Goal: Use online tool/utility: Utilize a website feature to perform a specific function

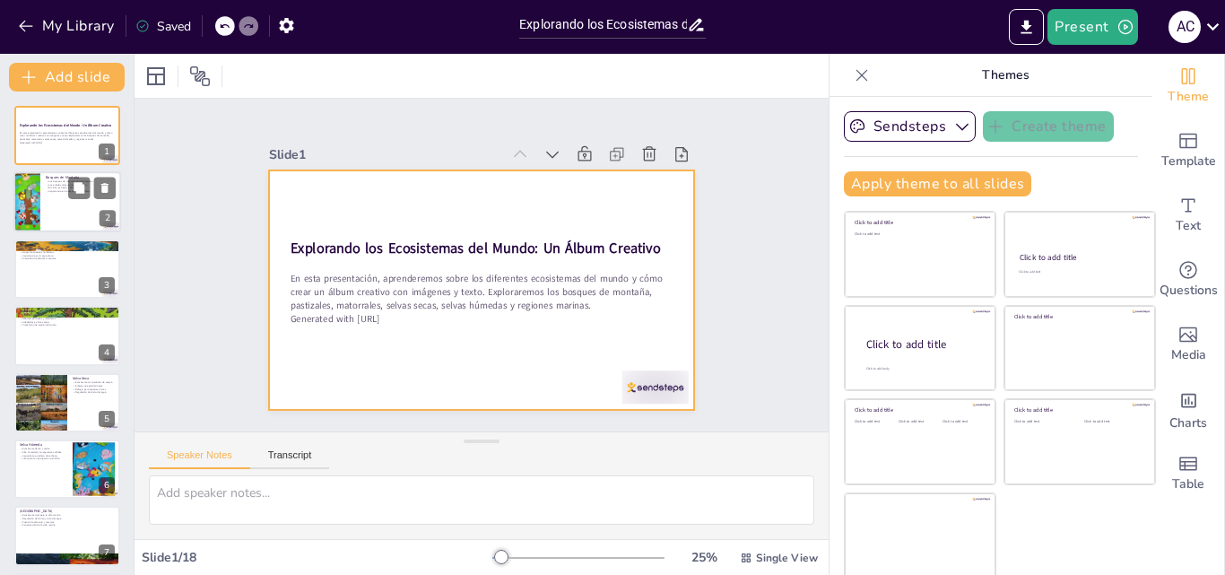
checkbox input "true"
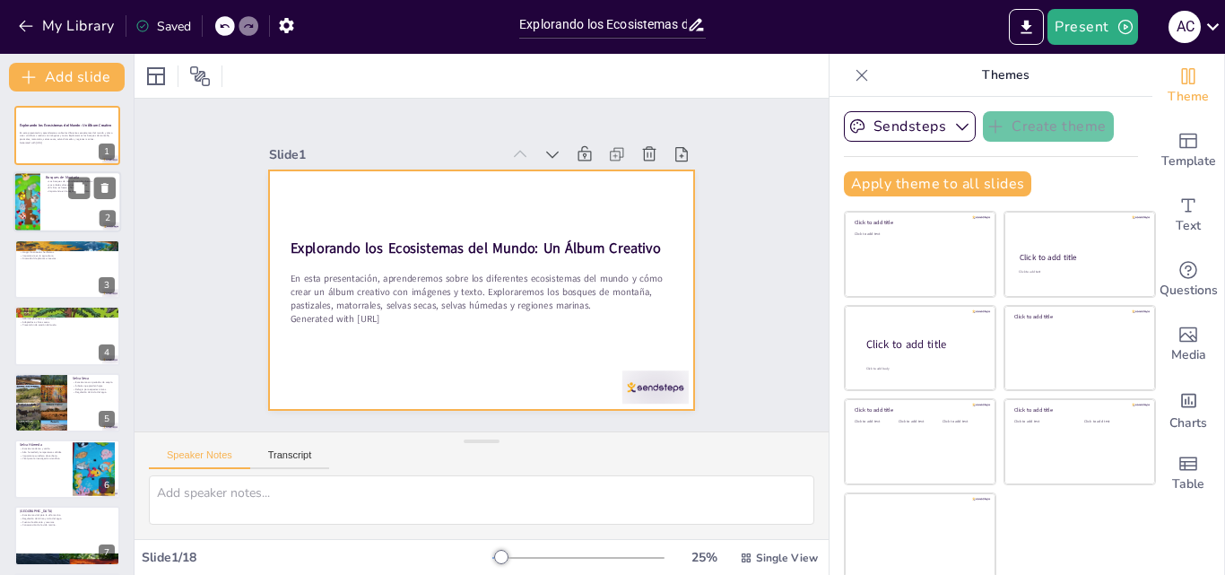
checkbox input "true"
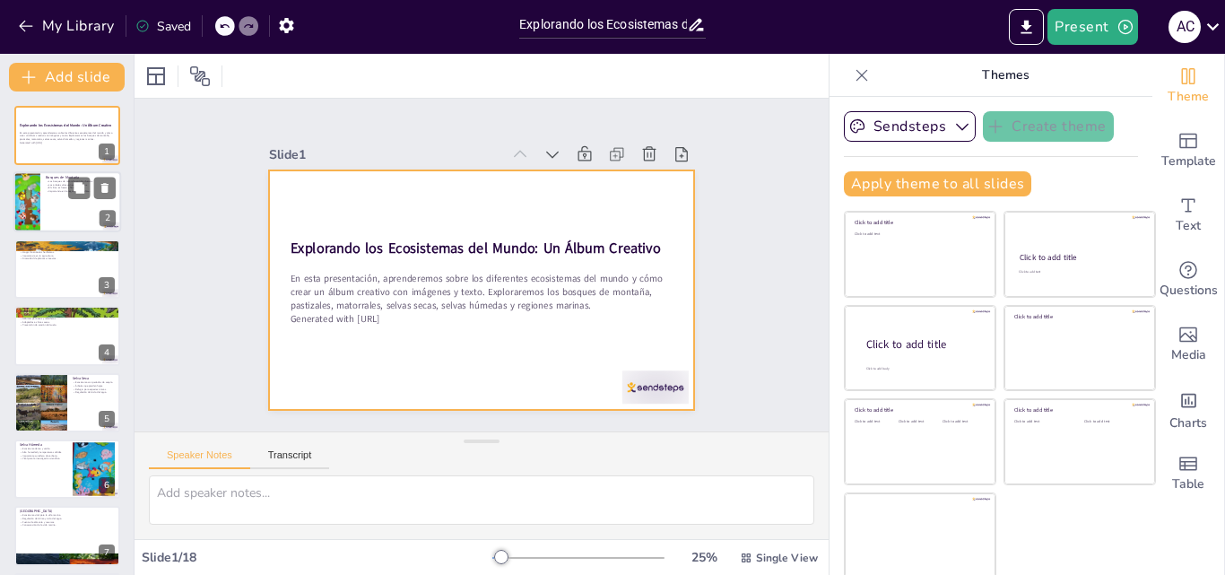
checkbox input "true"
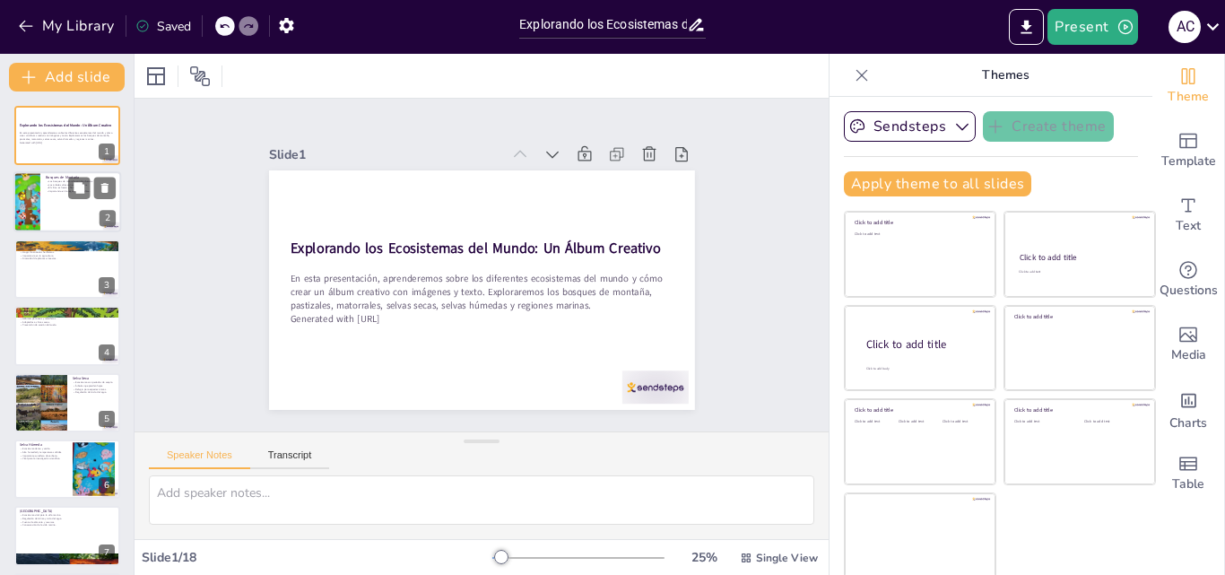
click at [53, 184] on p "Los árboles altos son característicos." at bounding box center [81, 185] width 70 height 4
checkbox input "true"
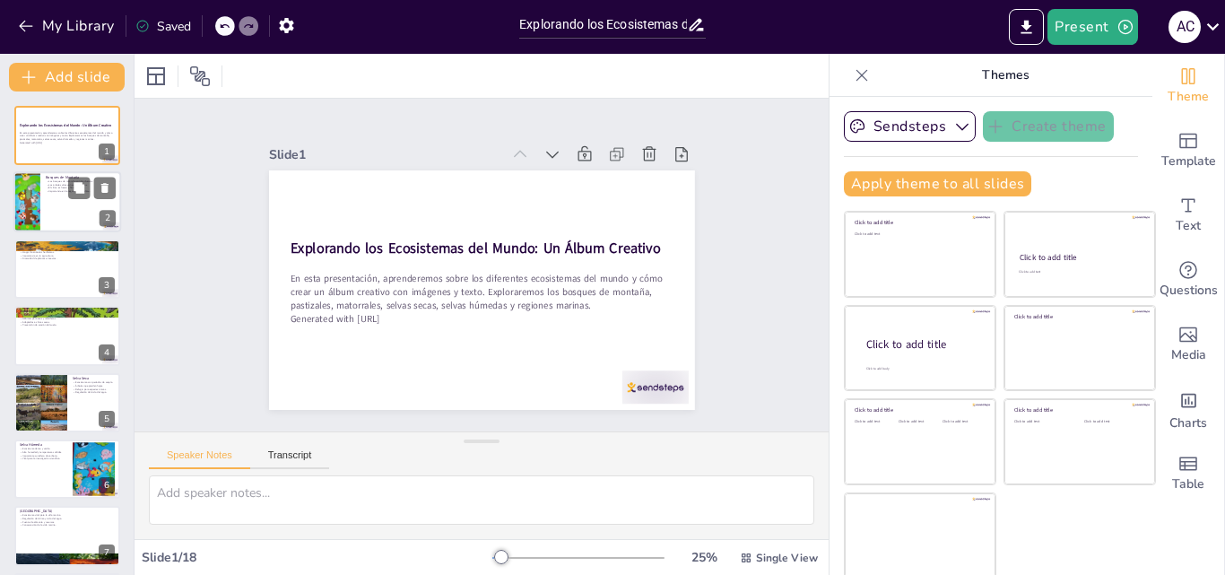
checkbox input "true"
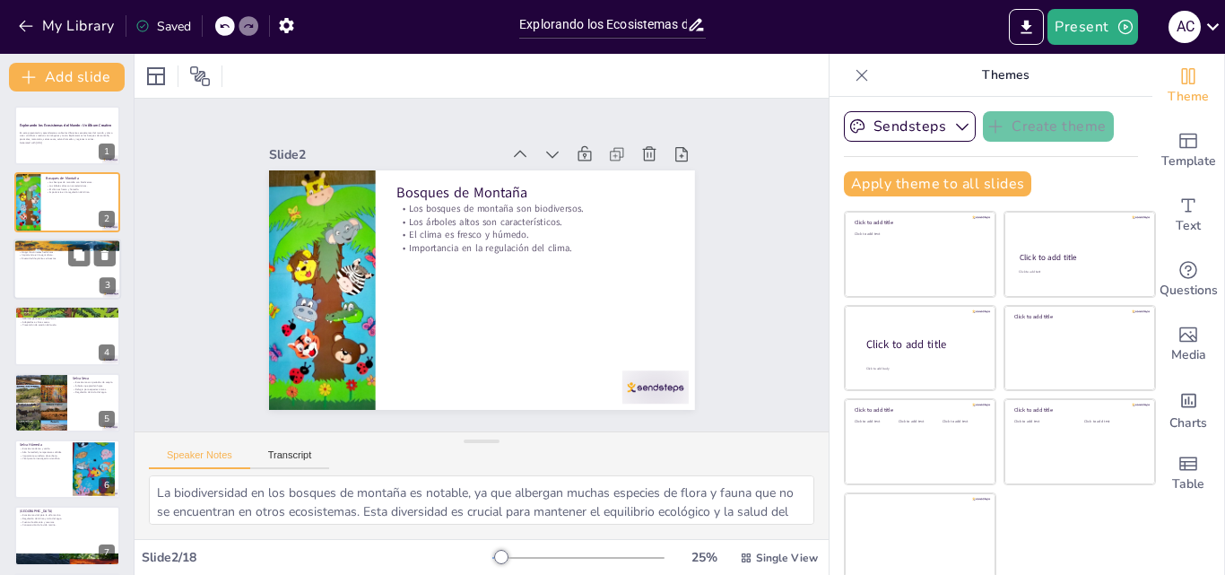
checkbox input "true"
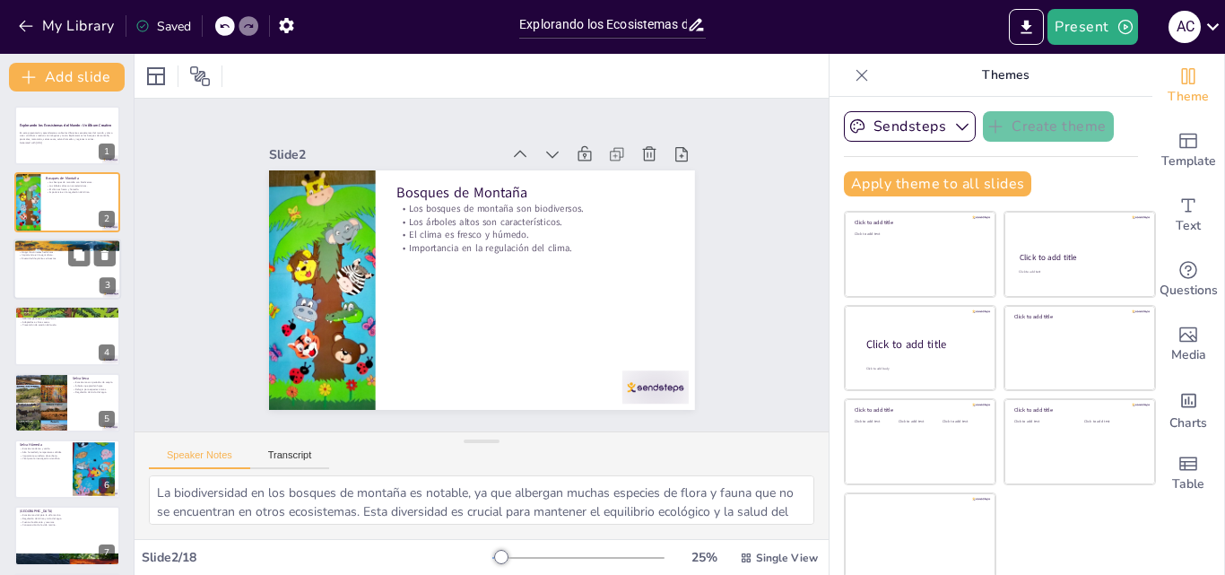
checkbox input "true"
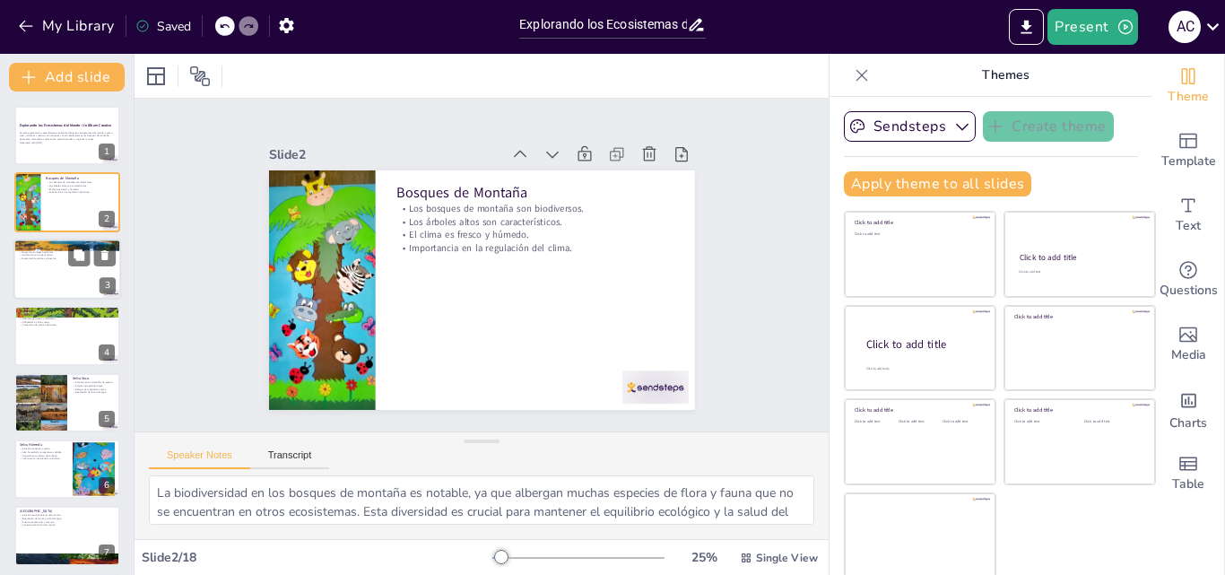
checkbox input "true"
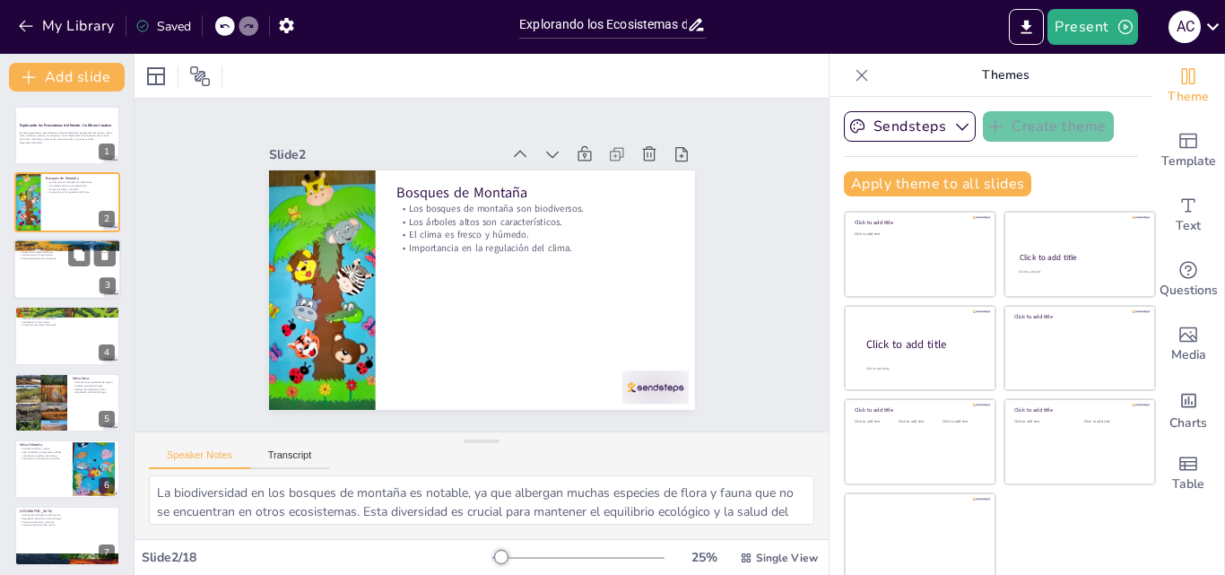
checkbox input "true"
click at [63, 282] on div at bounding box center [67, 268] width 108 height 61
checkbox input "true"
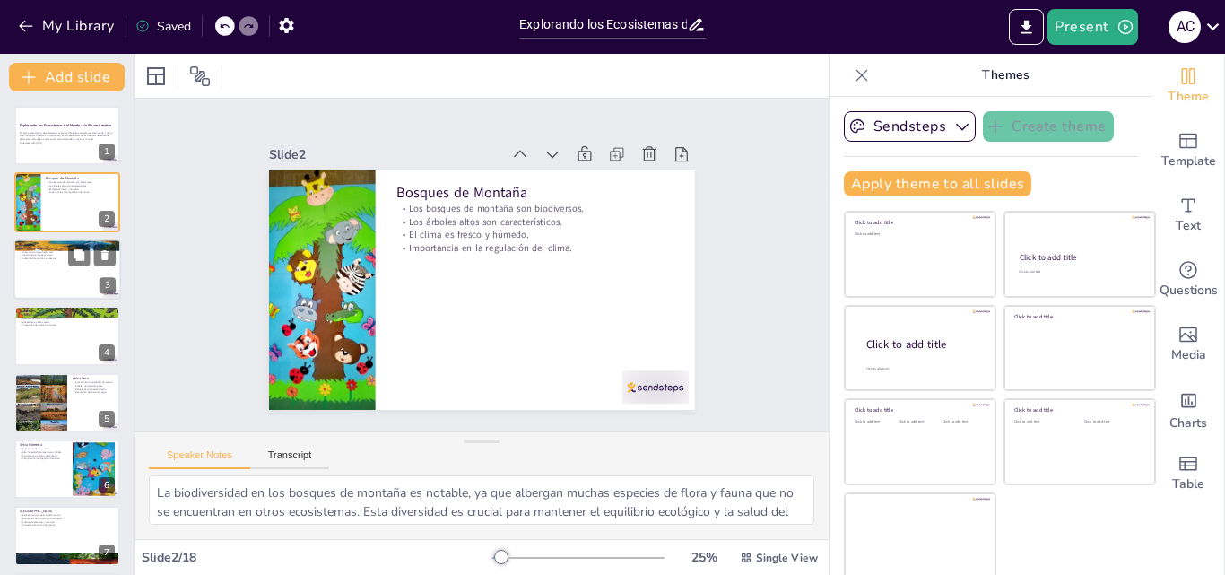
checkbox input "true"
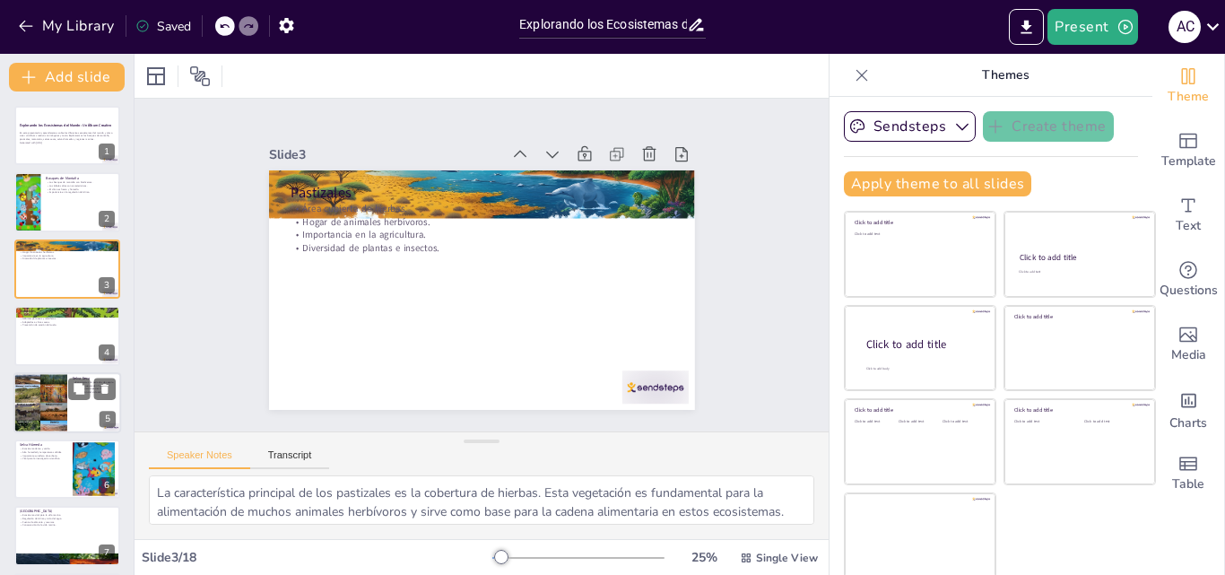
checkbox input "true"
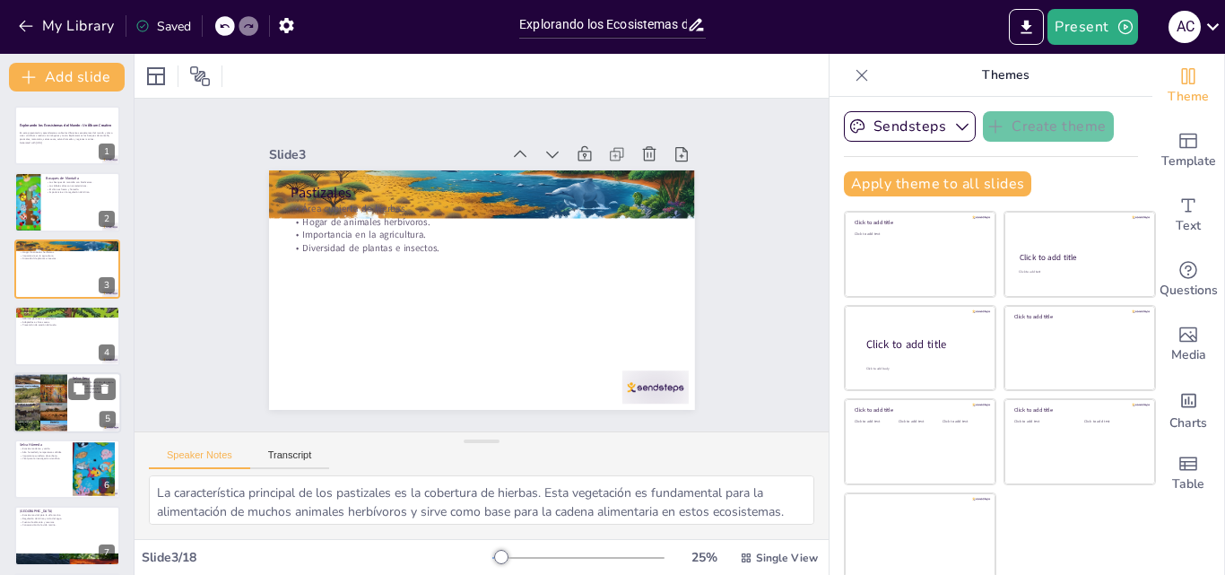
checkbox input "true"
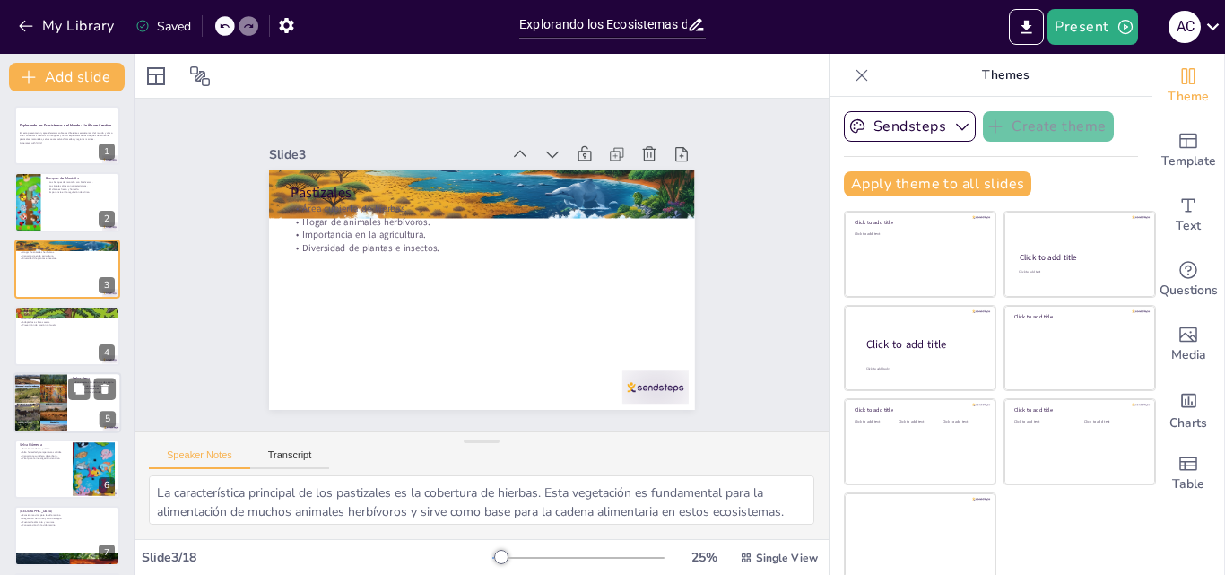
click at [48, 391] on div at bounding box center [40, 403] width 54 height 72
checkbox input "true"
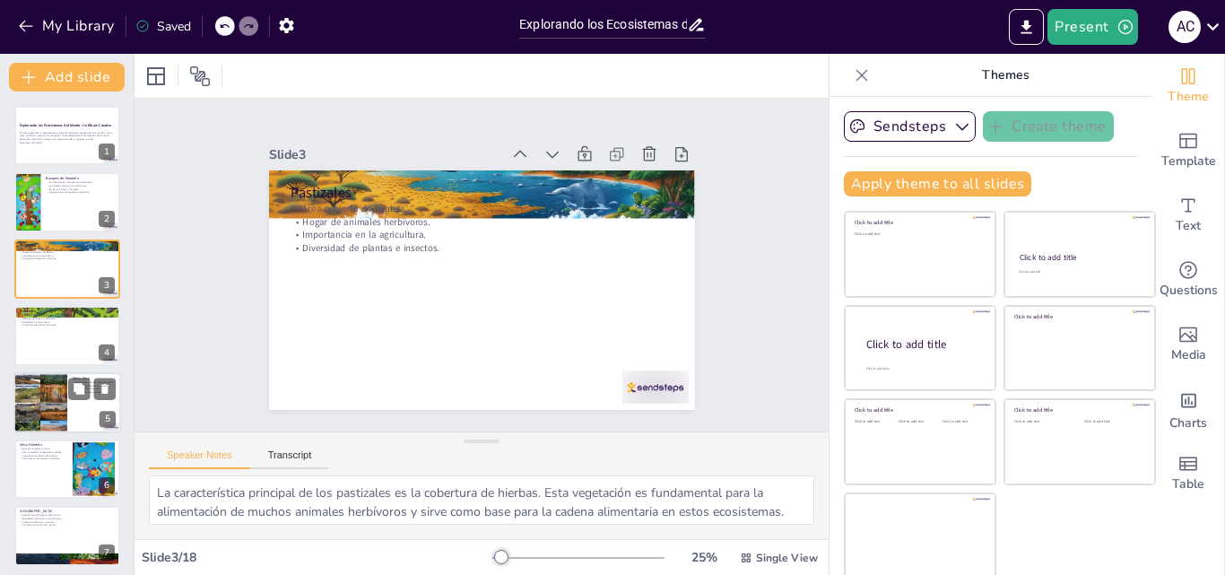
checkbox input "true"
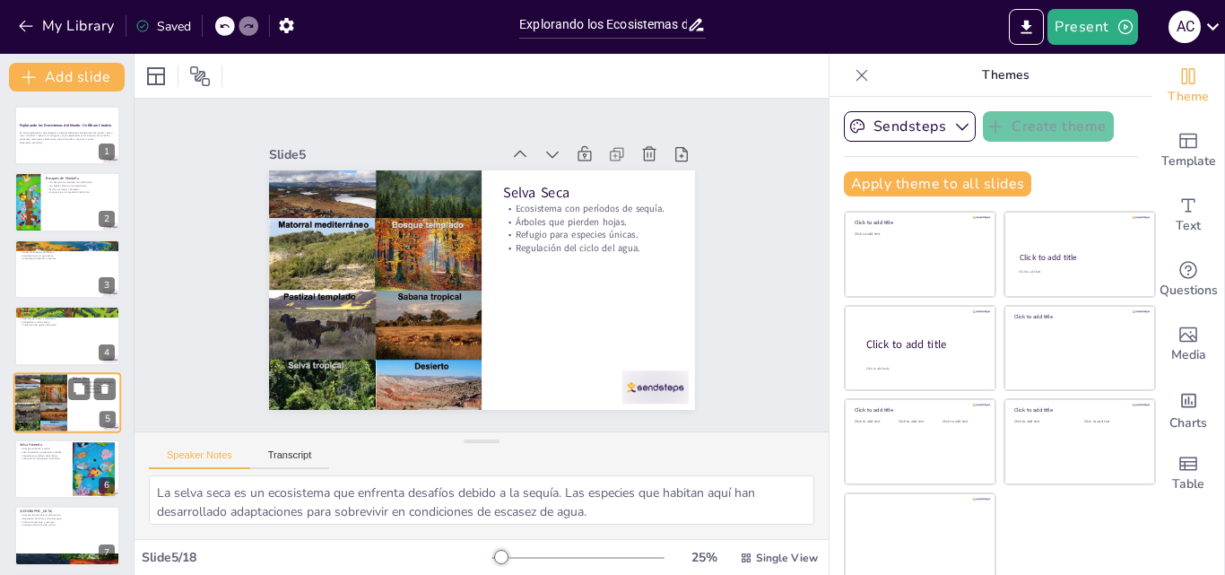
scroll to position [69, 0]
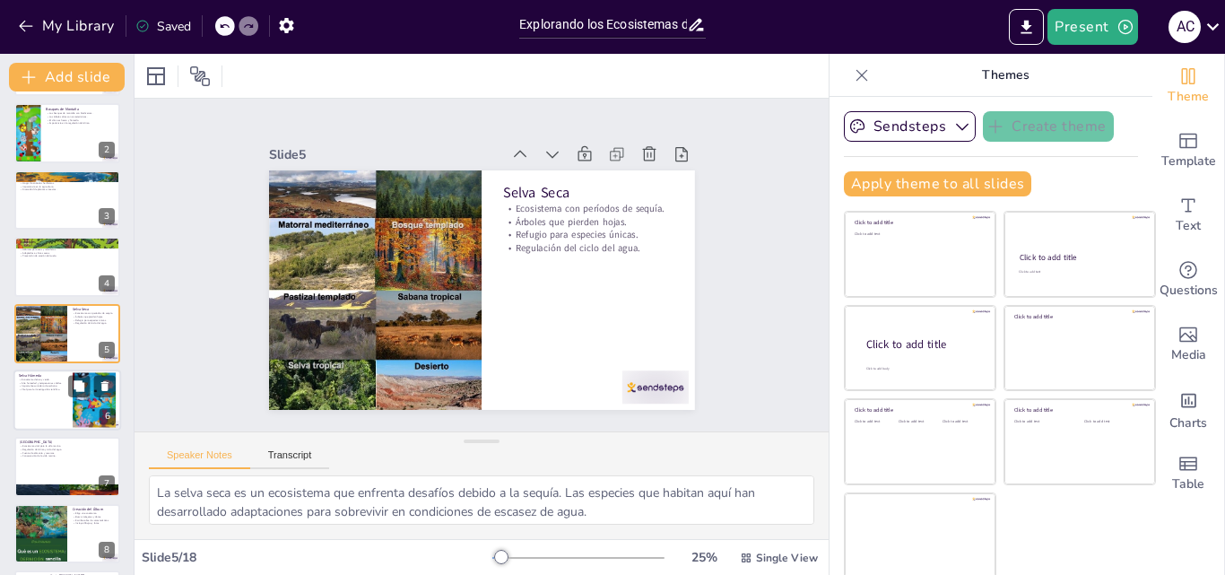
checkbox input "true"
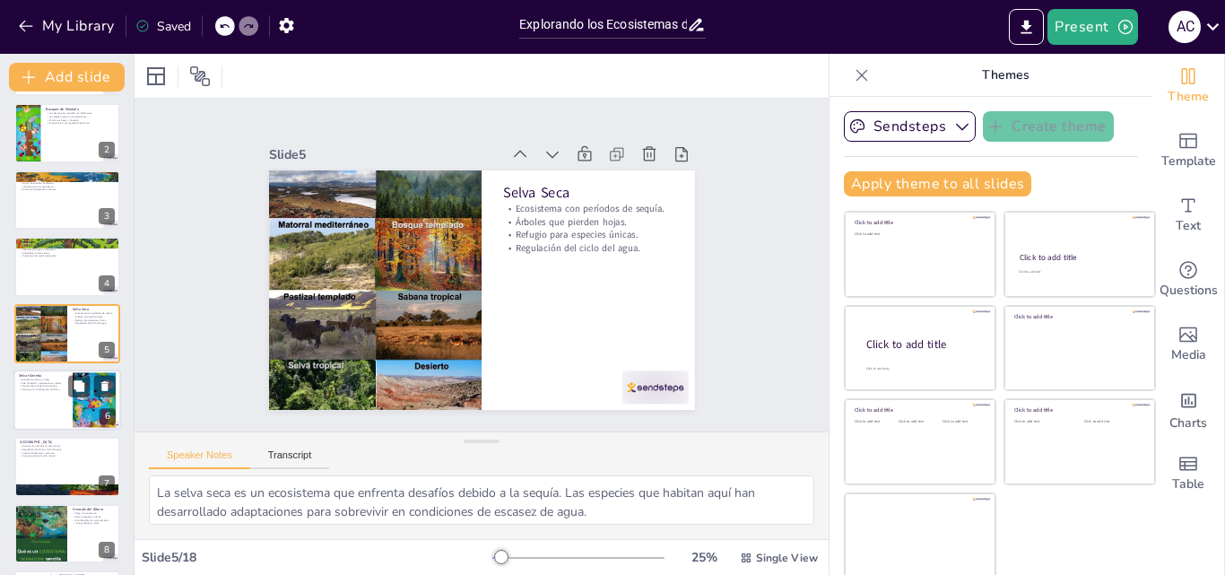
click at [47, 422] on div at bounding box center [67, 399] width 108 height 61
checkbox input "true"
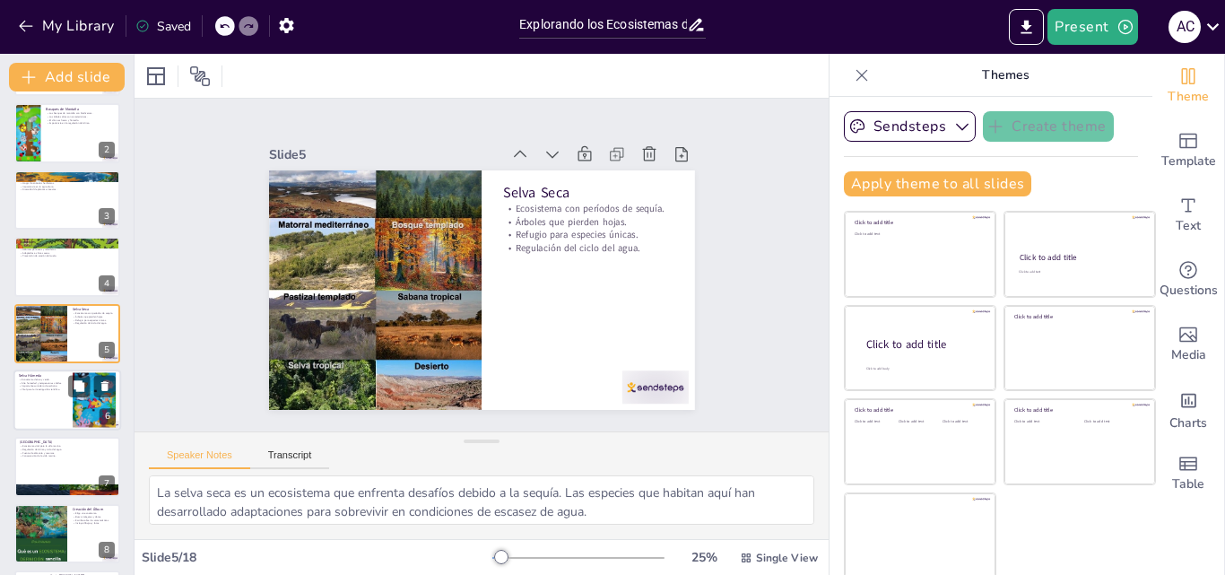
checkbox input "true"
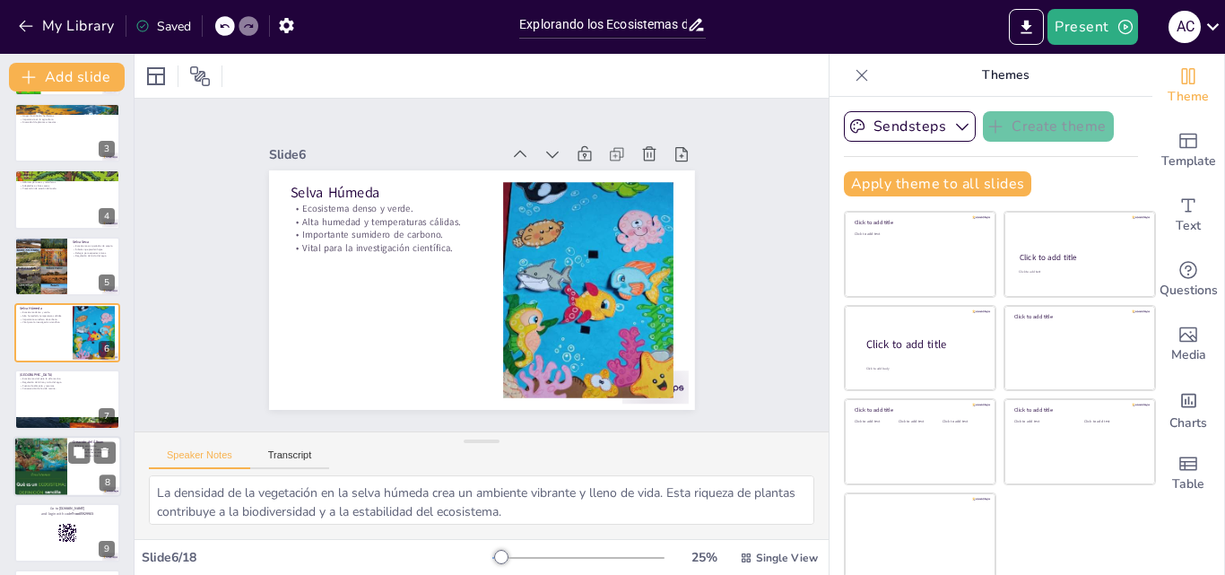
checkbox input "true"
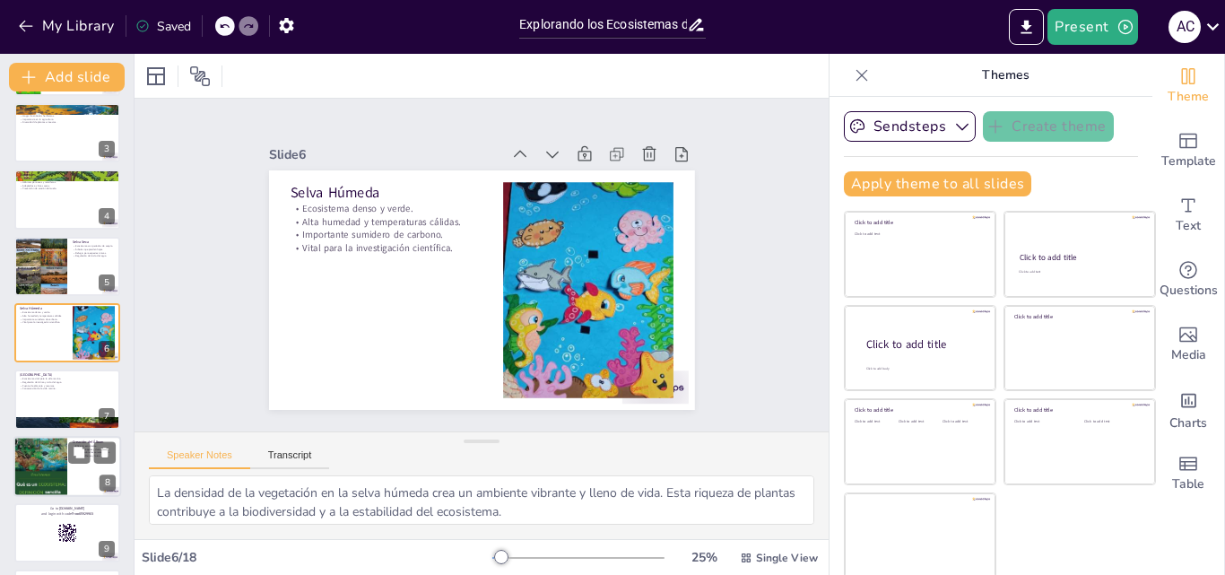
checkbox input "true"
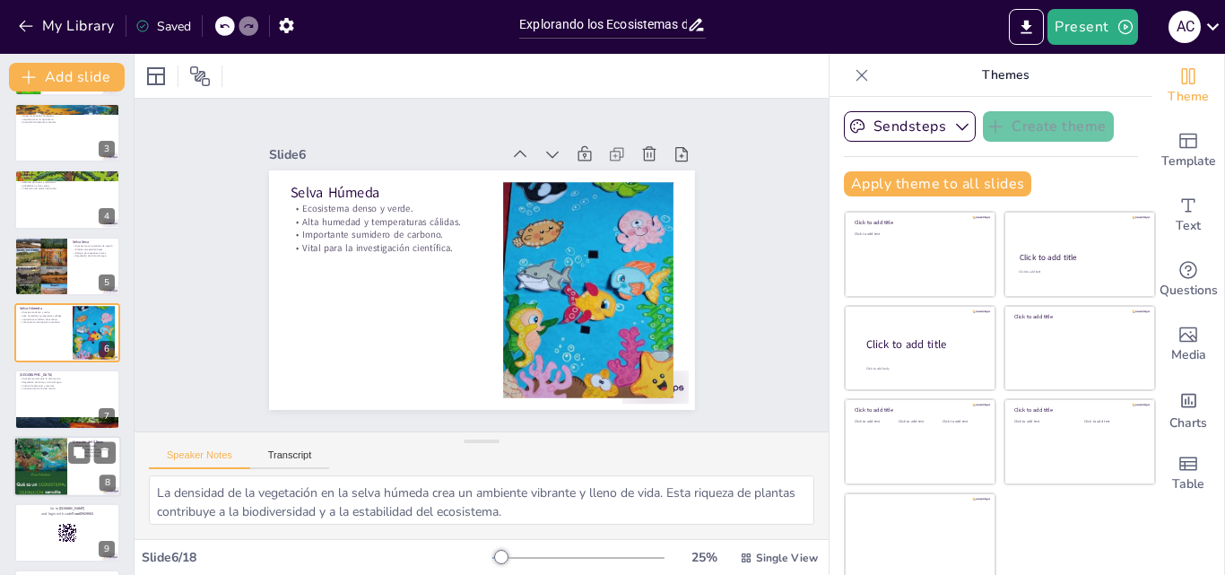
click at [46, 447] on div at bounding box center [40, 466] width 54 height 82
checkbox input "true"
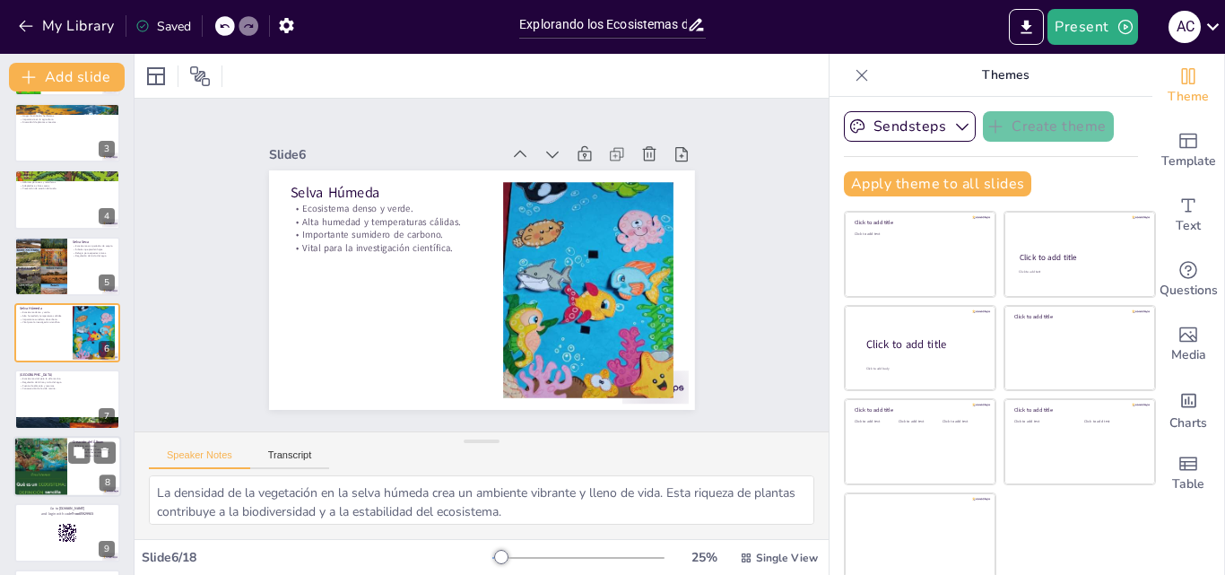
checkbox input "true"
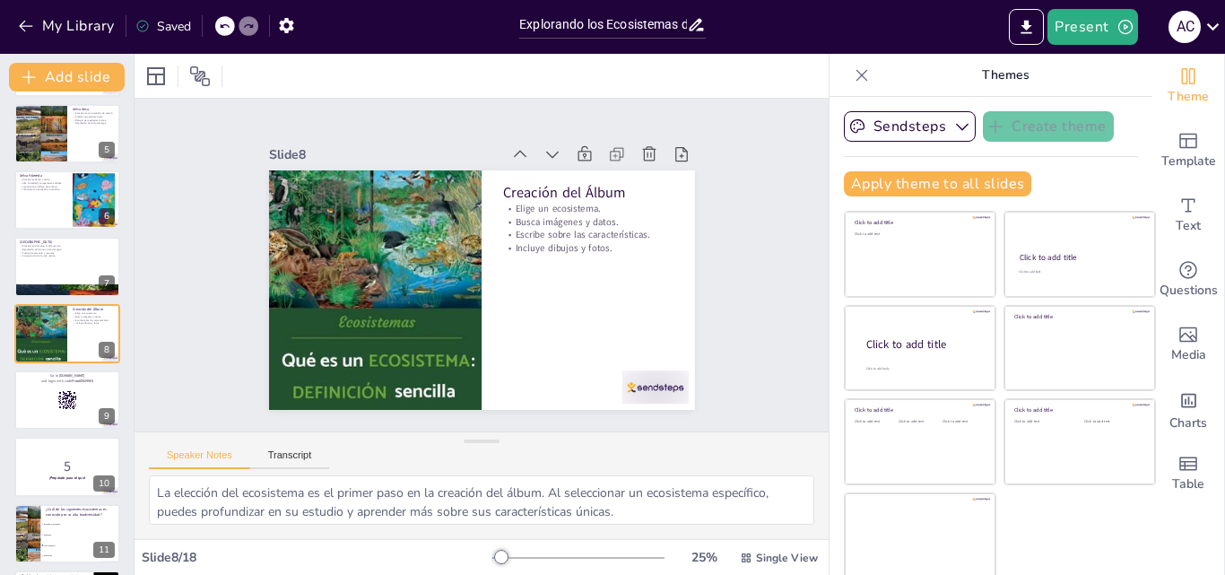
checkbox input "true"
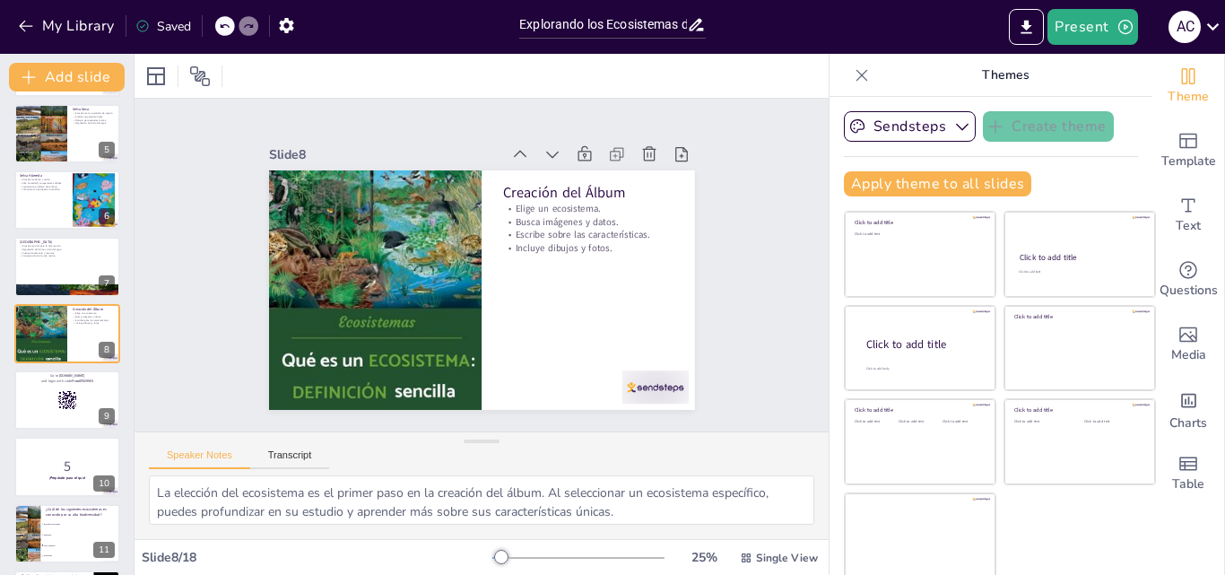
checkbox input "true"
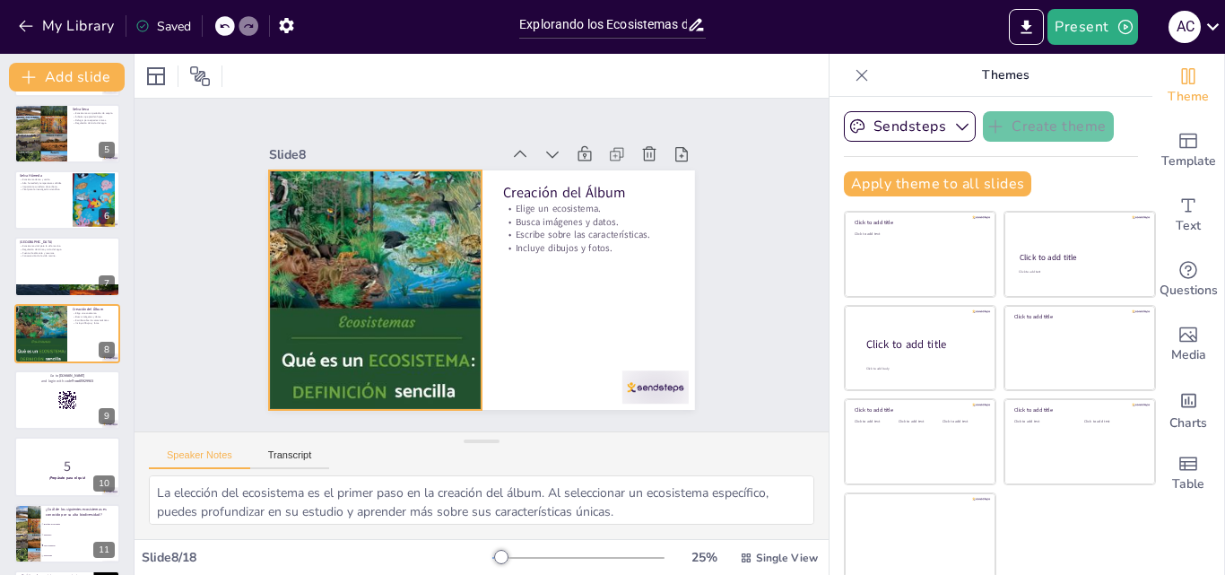
checkbox input "true"
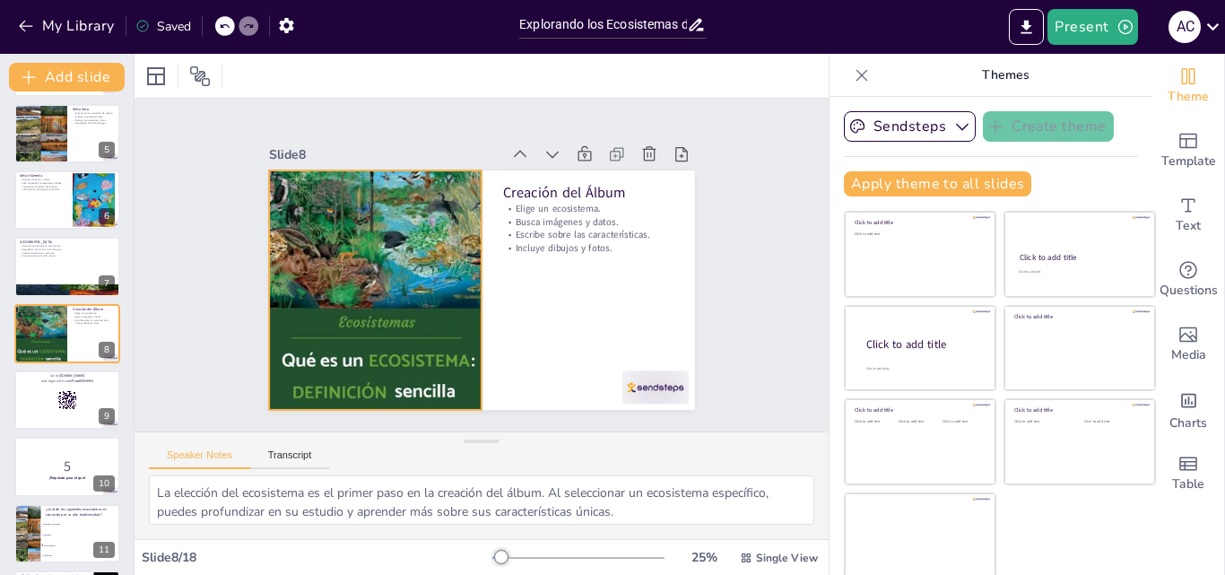
checkbox input "true"
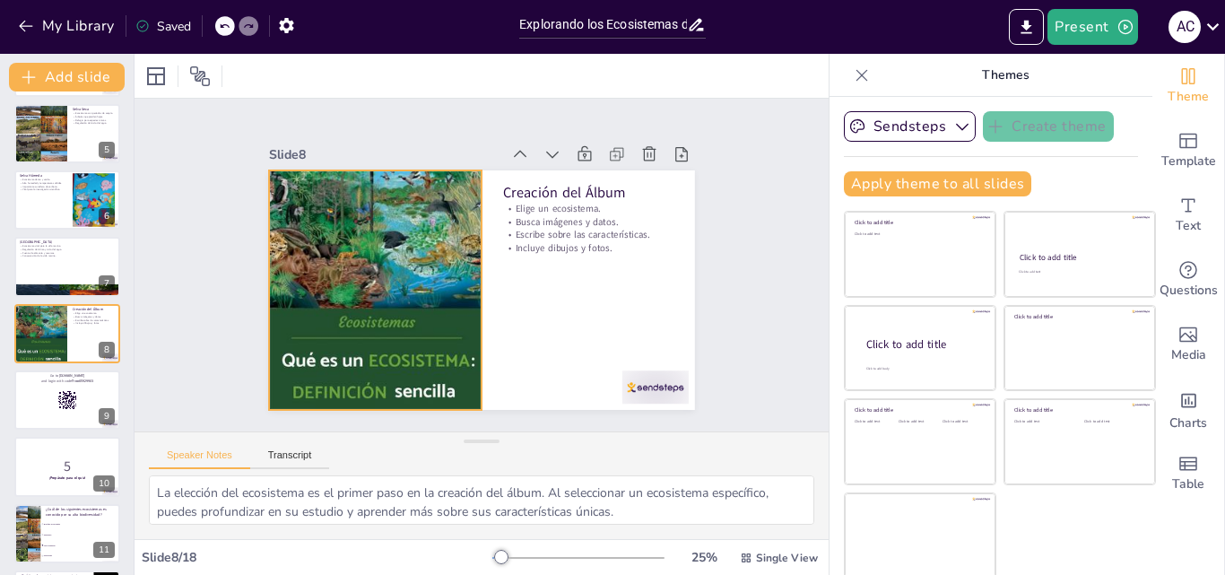
checkbox input "true"
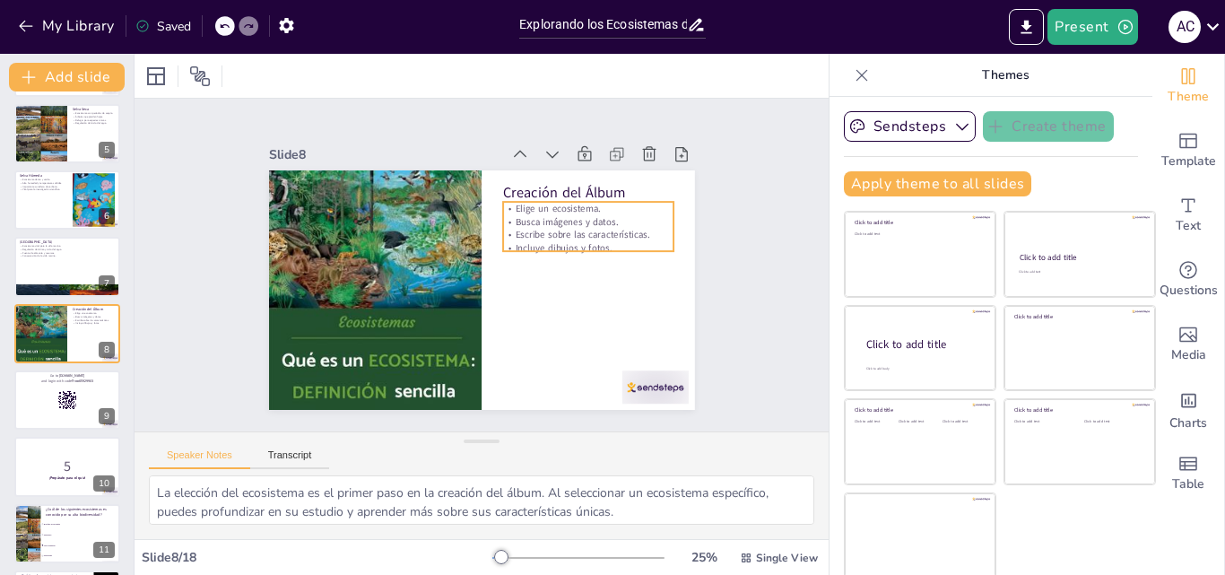
checkbox input "true"
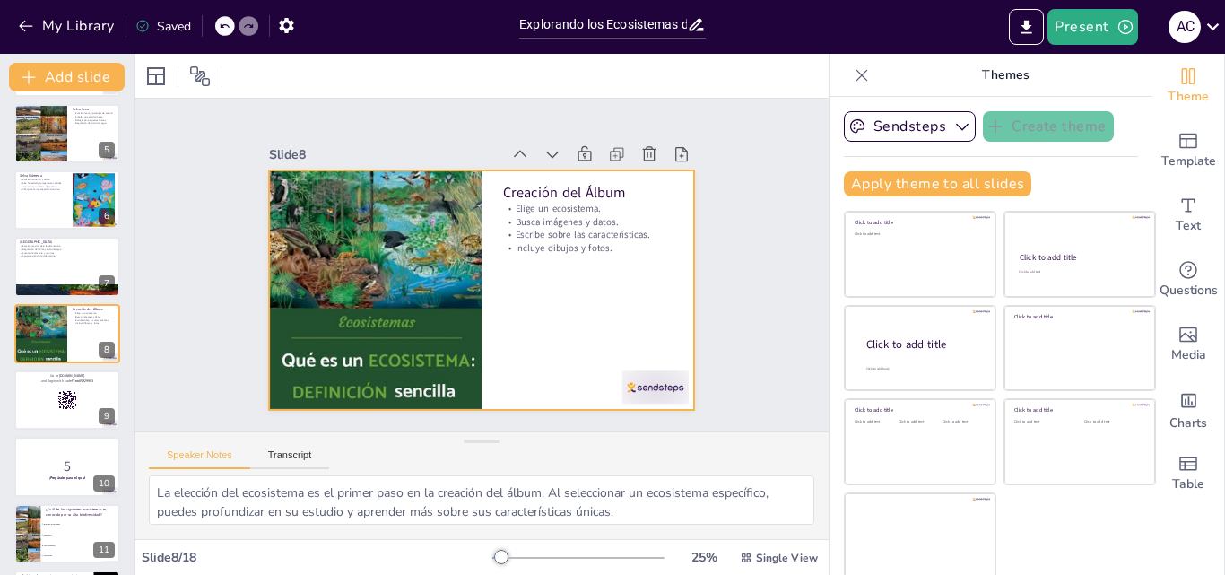
checkbox input "true"
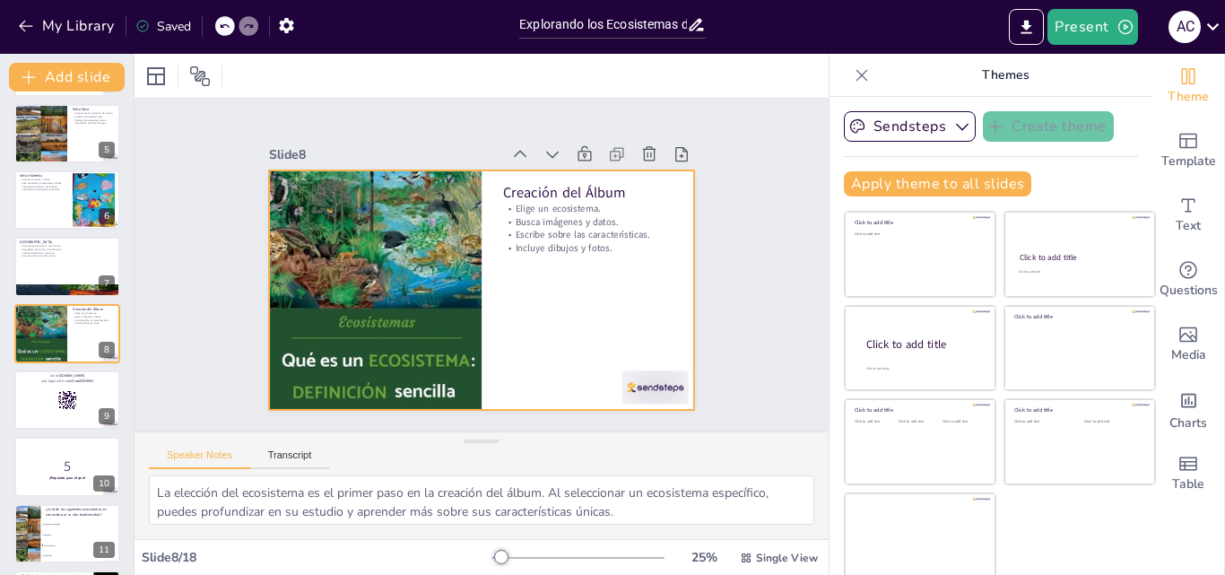
checkbox input "true"
